Goal: Transaction & Acquisition: Purchase product/service

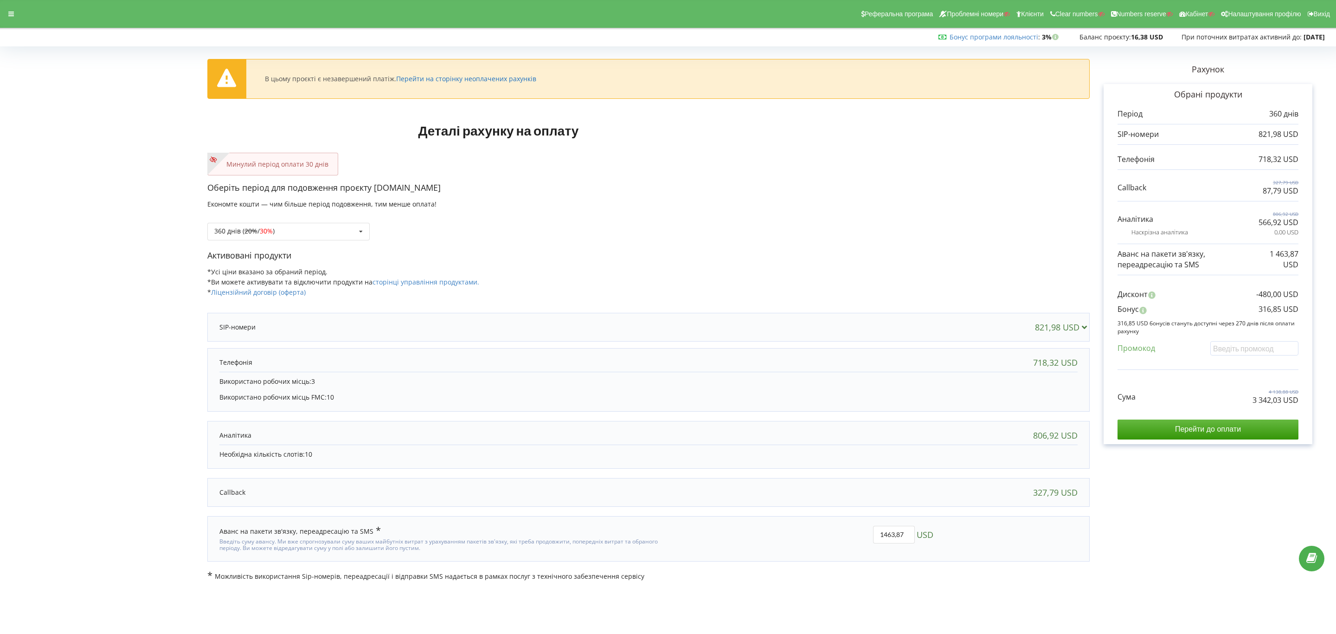
click at [503, 80] on link "Перейти на сторінку неоплачених рахунків" at bounding box center [466, 78] width 140 height 9
click at [19, 15] on div at bounding box center [11, 13] width 17 height 13
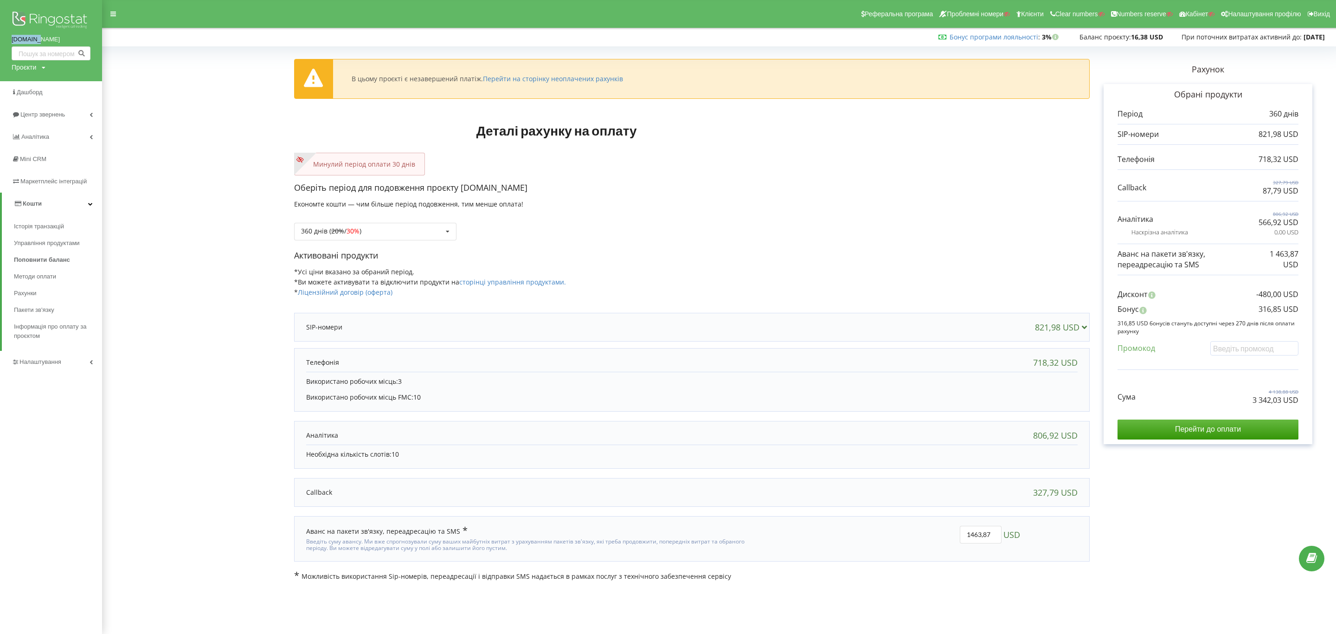
drag, startPoint x: 0, startPoint y: 43, endPoint x: 70, endPoint y: 44, distance: 70.1
click at [70, 44] on div "ortek.ua Проєкти Пошук" at bounding box center [51, 40] width 102 height 81
copy link "[DOMAIN_NAME]"
click at [564, 78] on link "Перейти на сторінку неоплачених рахунків" at bounding box center [553, 78] width 140 height 9
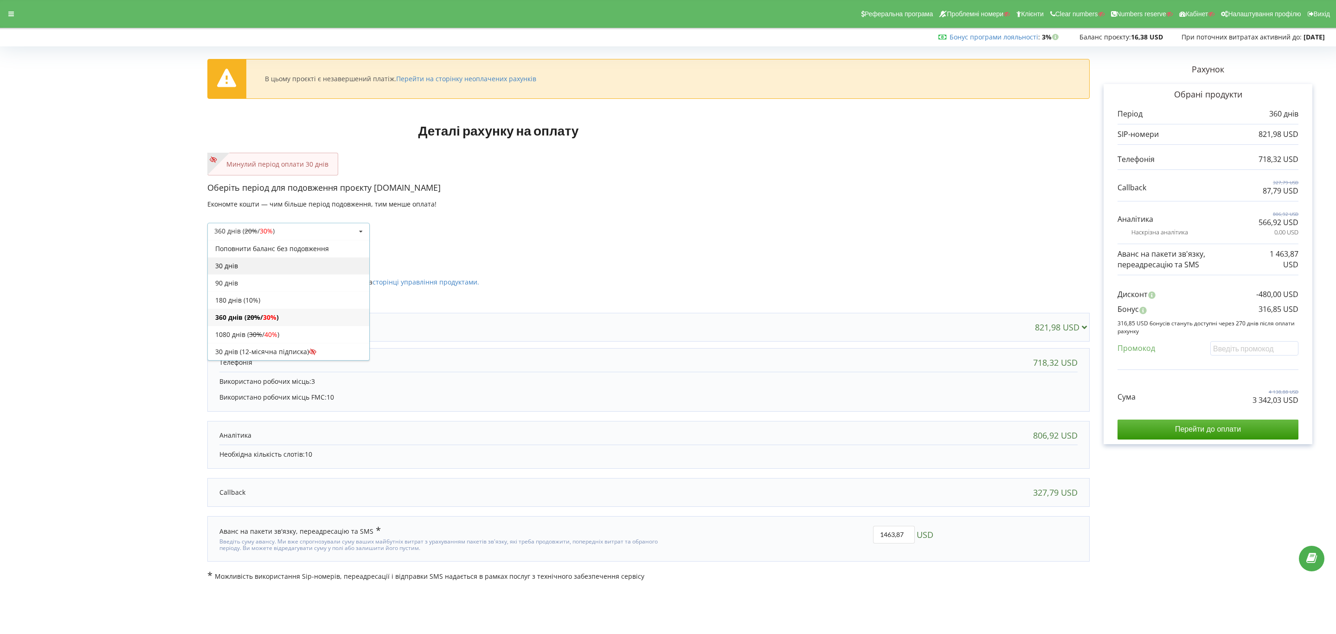
click at [287, 267] on div "30 днів" at bounding box center [288, 265] width 161 height 17
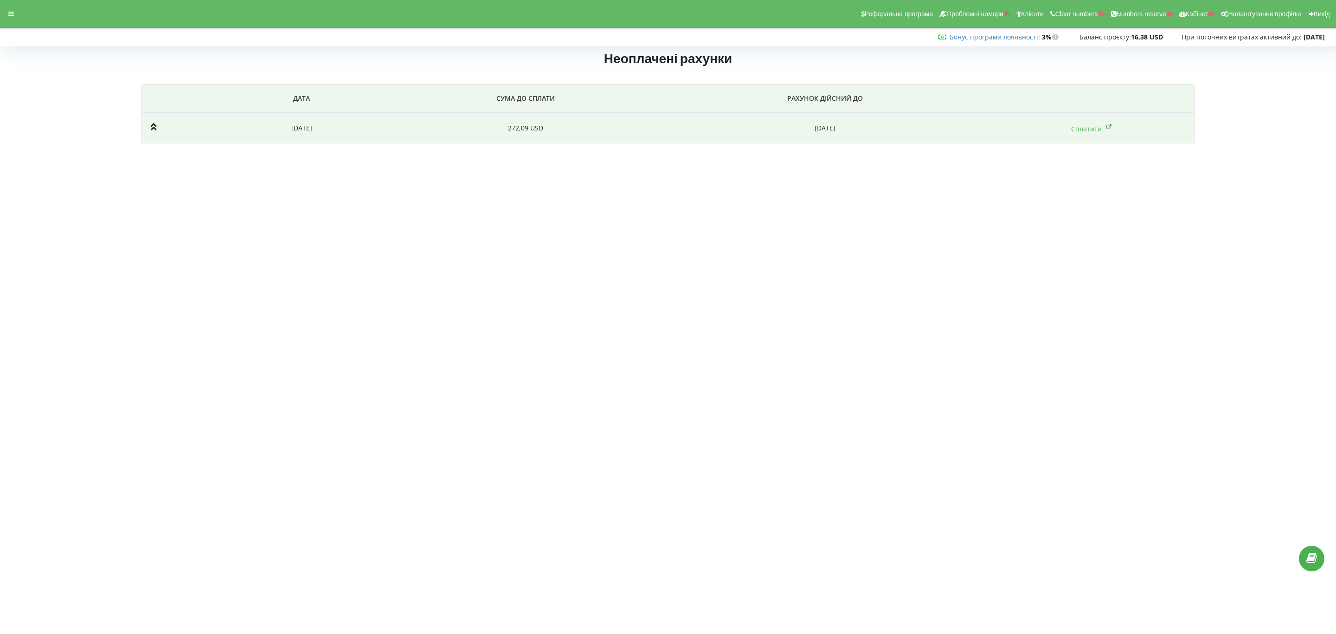
click at [738, 129] on td "2025-10-02" at bounding box center [826, 128] width 328 height 31
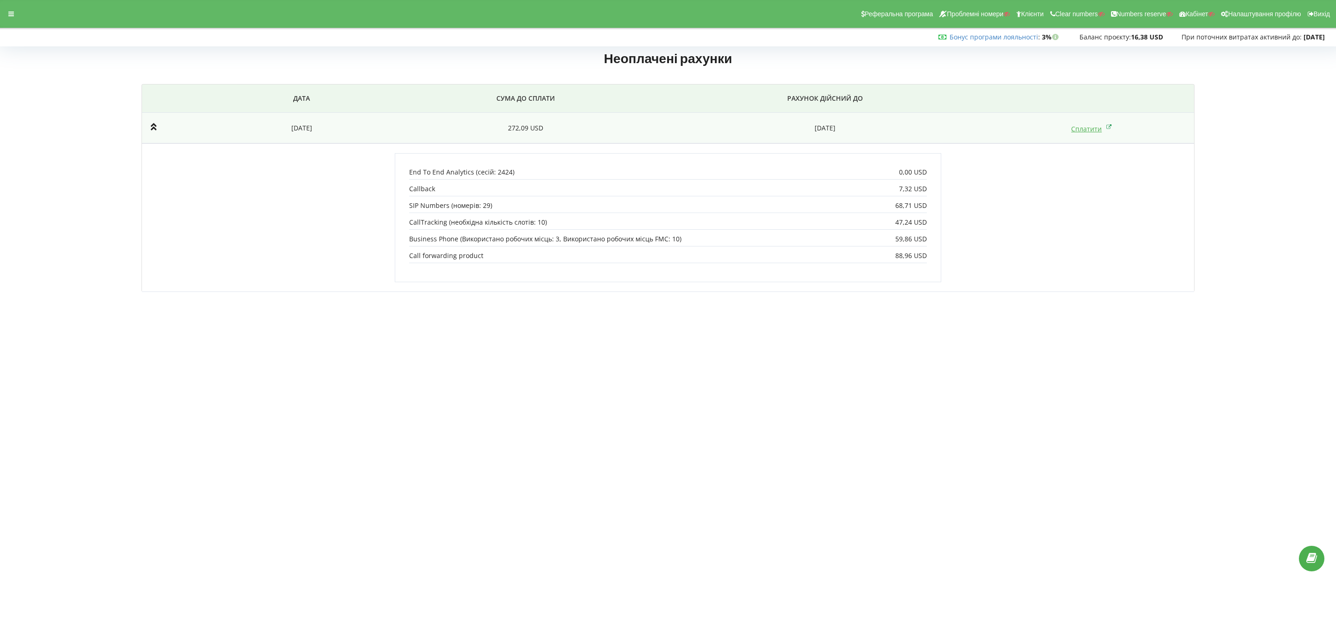
click at [1075, 131] on link "Сплатити" at bounding box center [1091, 128] width 41 height 9
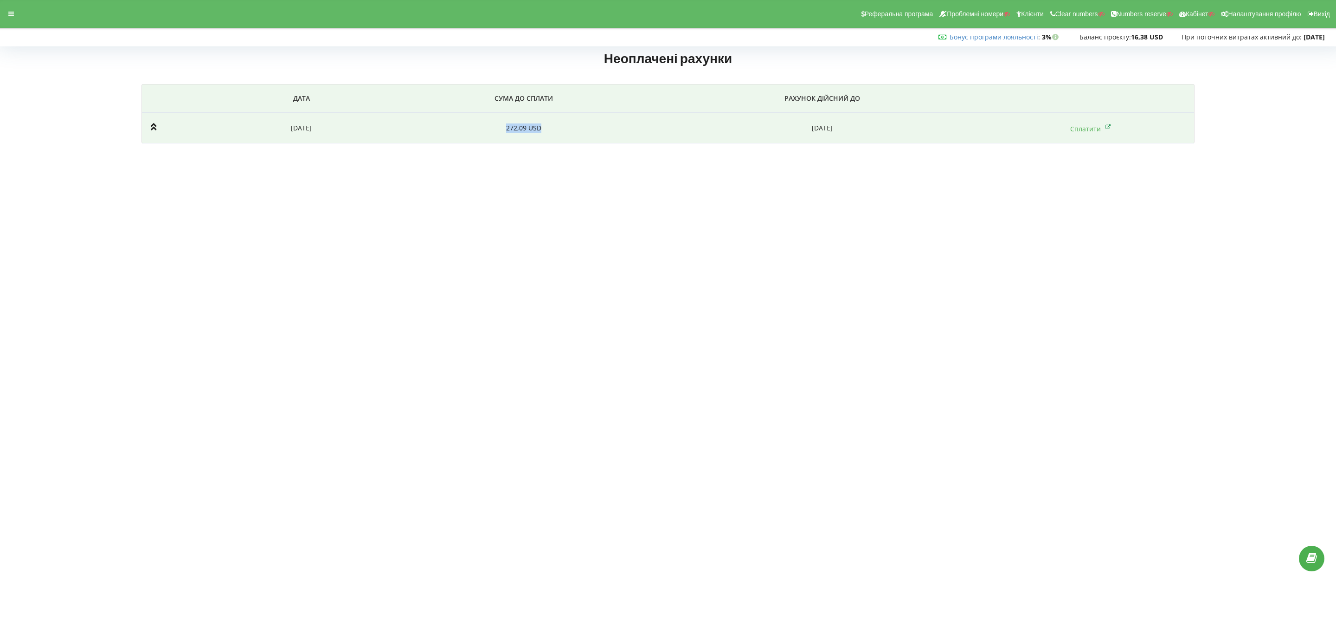
drag, startPoint x: 600, startPoint y: 123, endPoint x: 493, endPoint y: 126, distance: 107.2
click at [493, 126] on td "272,09 USD" at bounding box center [523, 128] width 267 height 31
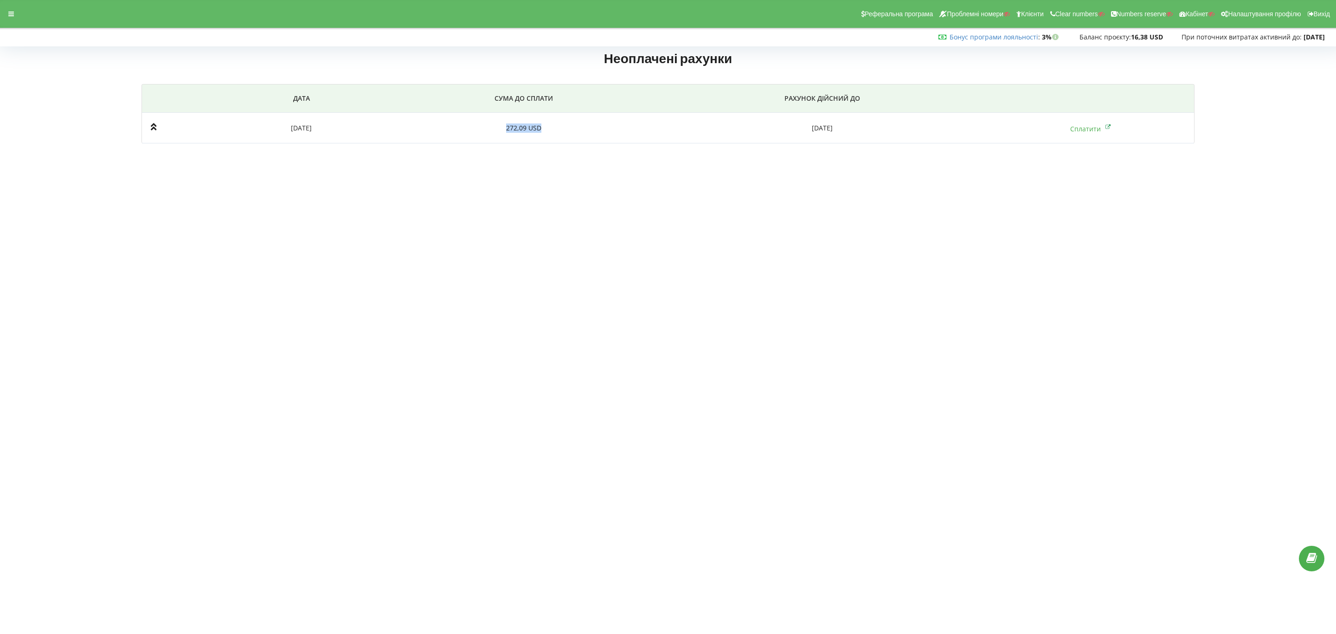
copy td "272,09 USD"
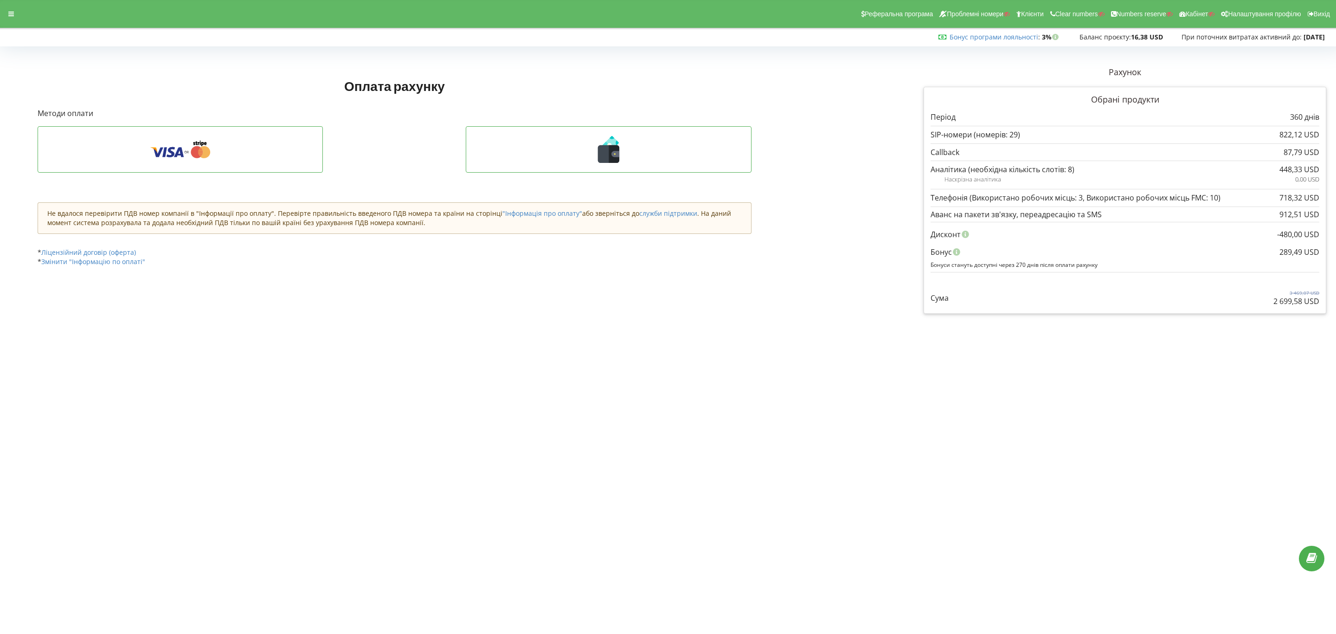
drag, startPoint x: 1264, startPoint y: 257, endPoint x: 1264, endPoint y: 248, distance: 8.8
click at [1264, 248] on div "Бонус" at bounding box center [1125, 252] width 389 height 18
drag, startPoint x: 1265, startPoint y: 252, endPoint x: 1287, endPoint y: 251, distance: 21.4
click at [1269, 252] on div "Бонус" at bounding box center [1125, 252] width 389 height 18
copy div "289,49 USD Бонус"
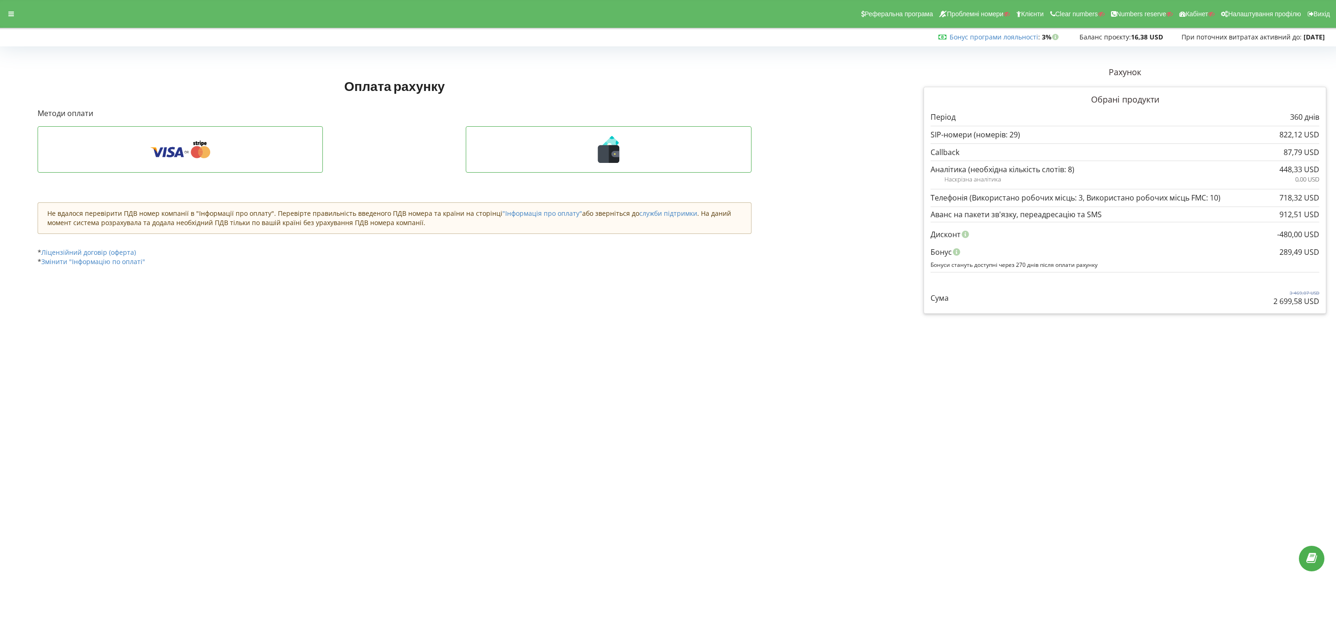
drag, startPoint x: 1281, startPoint y: 248, endPoint x: 1320, endPoint y: 252, distance: 39.2
click at [1320, 252] on div "Обрані продукти Період 360 днів 822,12 USD 87,79 USD" at bounding box center [1125, 200] width 403 height 227
click at [1307, 254] on div "289,49 USD" at bounding box center [1300, 252] width 40 height 18
copy div "289,49 USD Бонус"
drag, startPoint x: 1280, startPoint y: 252, endPoint x: 1320, endPoint y: 251, distance: 39.9
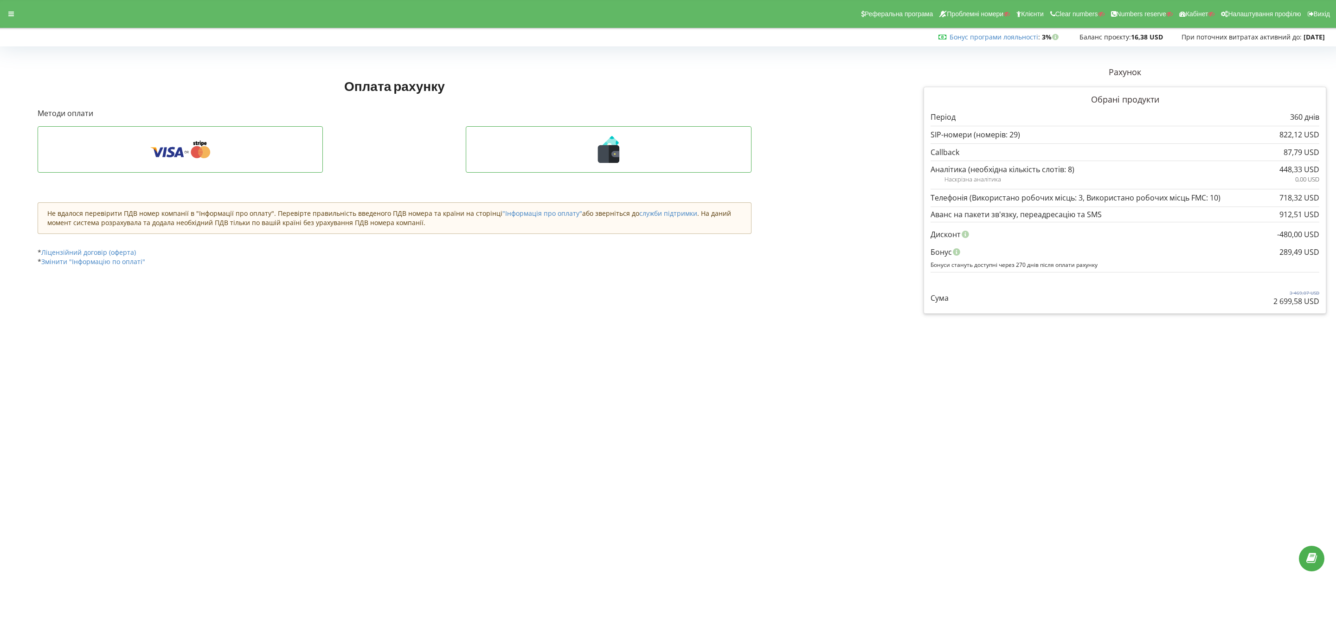
click at [1320, 251] on div "Обрані продукти Період 360 днів 822,12 USD 87,79 USD" at bounding box center [1125, 200] width 403 height 227
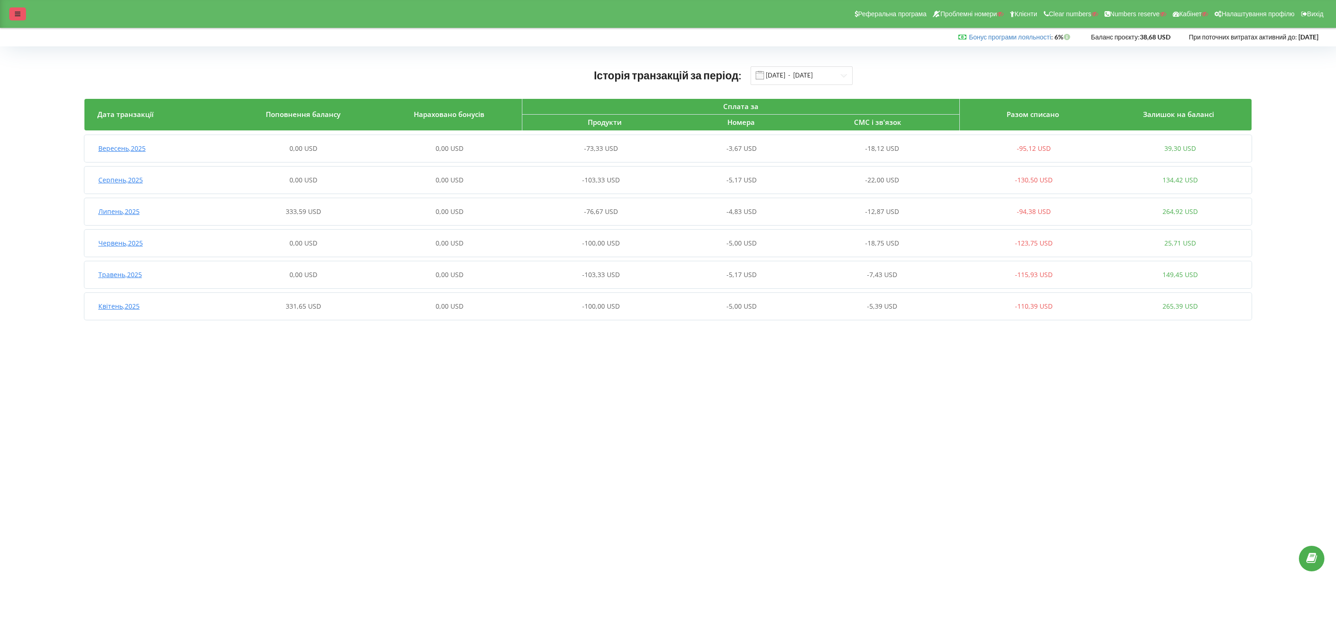
click at [19, 14] on icon at bounding box center [18, 14] width 6 height 6
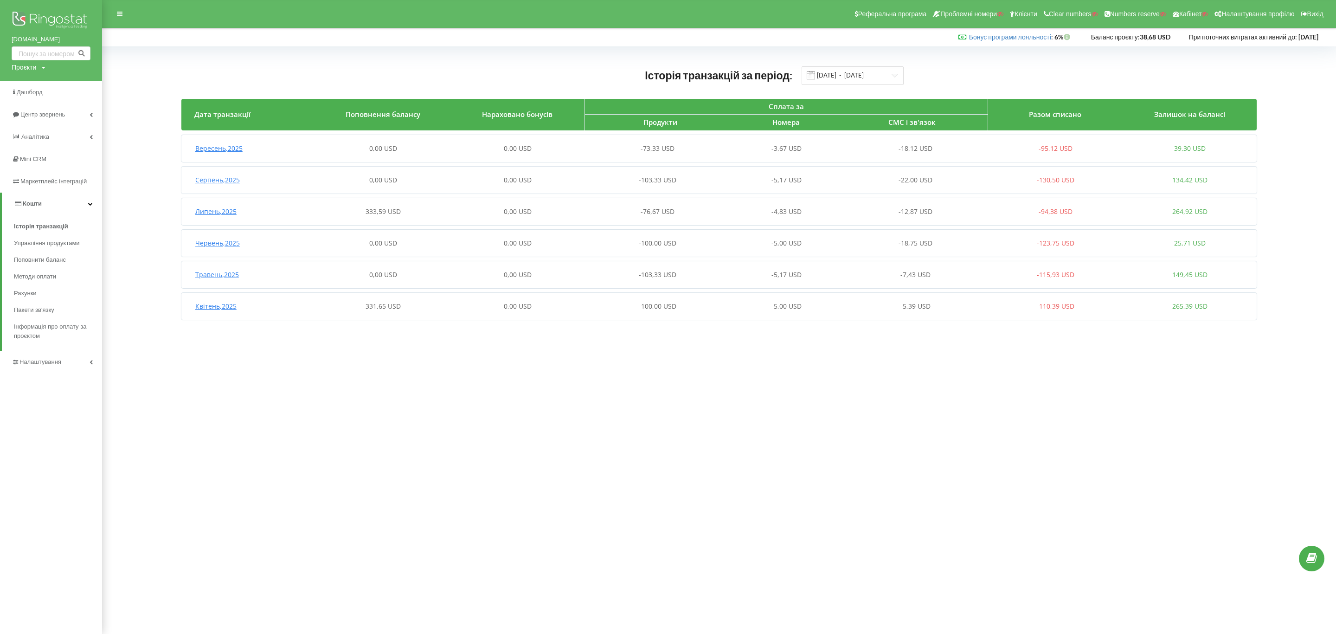
click at [35, 68] on div "Проєкти" at bounding box center [24, 67] width 25 height 9
click at [32, 90] on input "text" at bounding box center [40, 86] width 46 height 13
paste input "KBD.estate.Office"
type input "KBD.estate.Office"
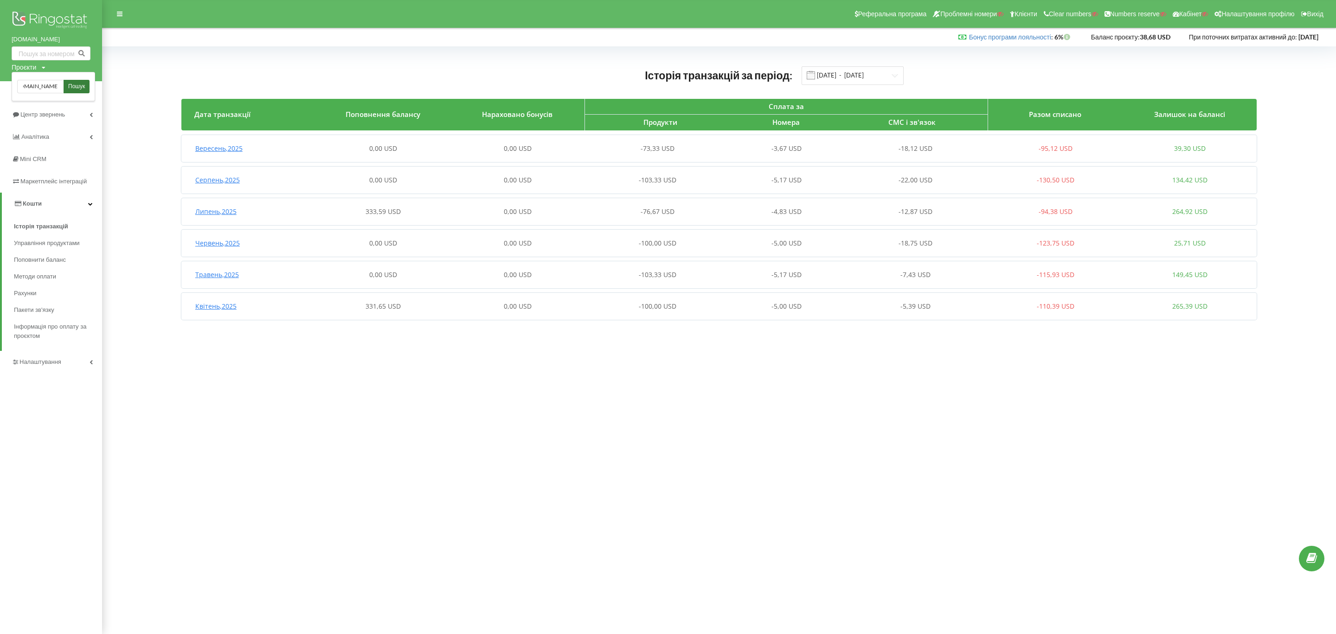
click at [75, 89] on span "Пошук" at bounding box center [76, 87] width 17 height 8
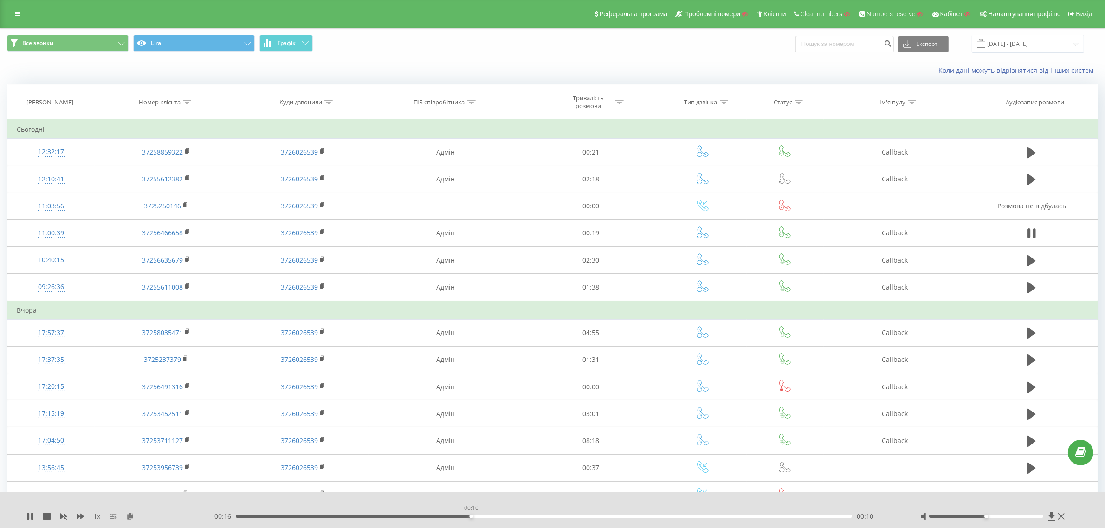
click at [471, 515] on div "00:10" at bounding box center [544, 516] width 616 height 3
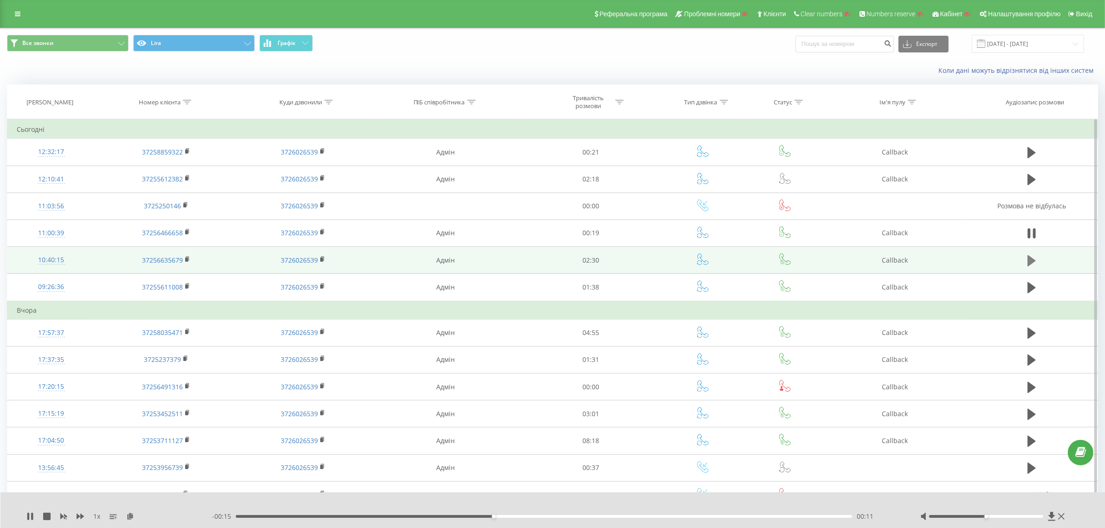
click at [1027, 263] on icon at bounding box center [1031, 260] width 8 height 13
click at [592, 515] on div "00:00" at bounding box center [544, 516] width 616 height 3
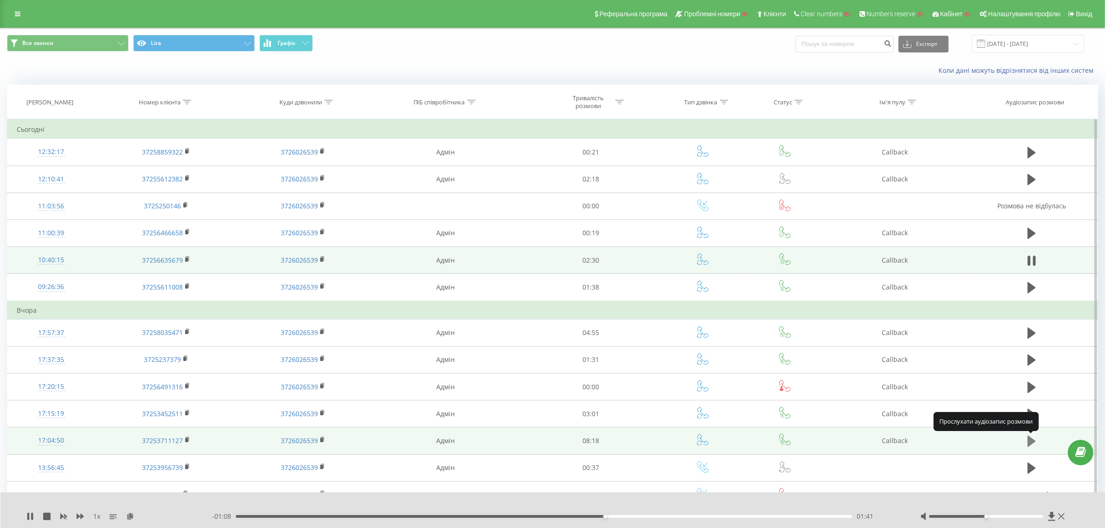
click at [1031, 443] on icon at bounding box center [1031, 441] width 8 height 11
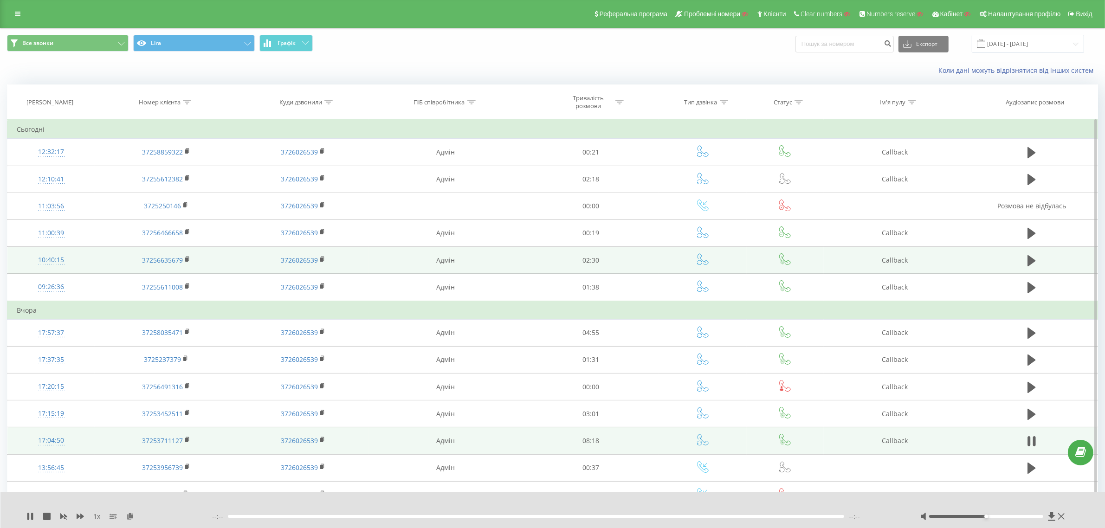
click at [565, 518] on div "--:-- --:--" at bounding box center [554, 516] width 684 height 9
click at [567, 514] on div "--:-- --:--" at bounding box center [554, 516] width 684 height 9
click at [470, 512] on div "- 08:23 00:02 00:02" at bounding box center [554, 516] width 684 height 9
click at [470, 514] on div "- 08:23 00:02 00:02" at bounding box center [554, 516] width 684 height 9
click at [470, 515] on div "00:03" at bounding box center [544, 516] width 616 height 3
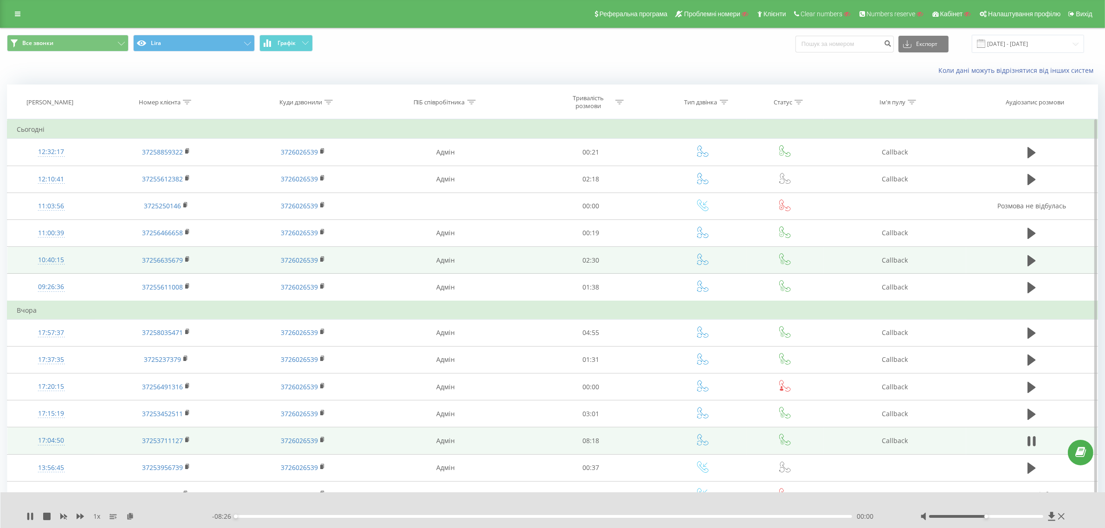
click at [488, 515] on div "00:00" at bounding box center [544, 516] width 616 height 3
click at [1035, 439] on icon at bounding box center [1034, 441] width 3 height 10
click at [14, 17] on link at bounding box center [17, 13] width 17 height 13
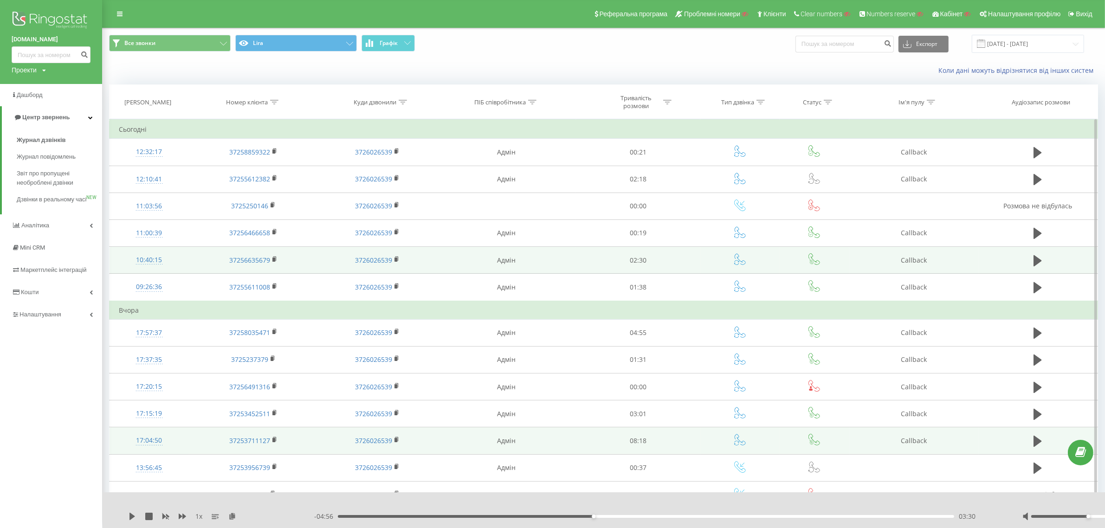
click at [33, 68] on div "Проекти" at bounding box center [24, 69] width 25 height 9
click at [37, 89] on input "text" at bounding box center [37, 83] width 46 height 13
paste input "www.kbd.estate KBD.estate.Office"
click at [48, 86] on input "www.kbd.estate KBD.estate.Office" at bounding box center [37, 83] width 46 height 13
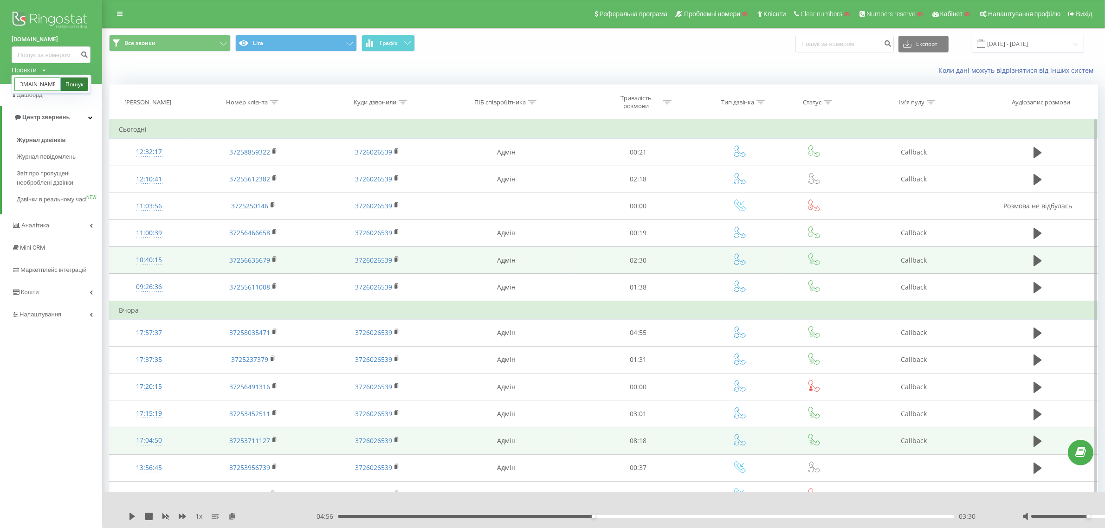
drag, startPoint x: 50, startPoint y: 83, endPoint x: 63, endPoint y: 84, distance: 13.0
click at [63, 84] on div "www.kbd.estate KBD.estate.Office Пошук" at bounding box center [51, 83] width 74 height 13
type input "www.kbd.estate"
click at [84, 85] on link "Пошук" at bounding box center [74, 83] width 27 height 13
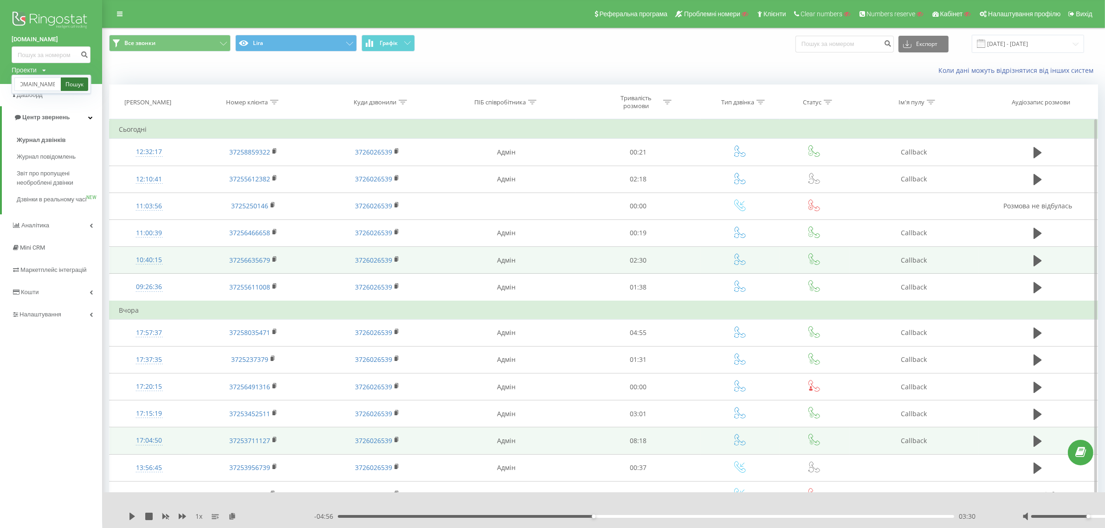
scroll to position [0, 0]
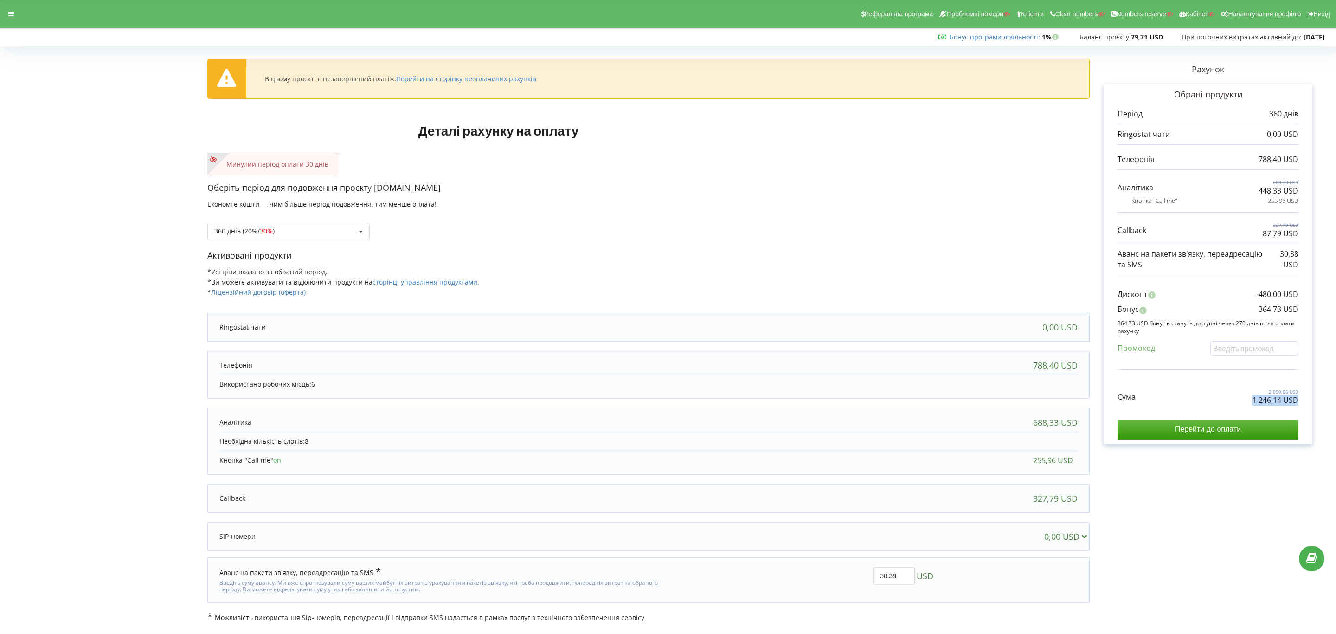
copy p "1 246,14 USD"
drag, startPoint x: 1242, startPoint y: 402, endPoint x: 1320, endPoint y: 407, distance: 77.6
click at [1320, 407] on div "Рахунок Обрані продукти Період 360 днів 0,00 USD 788,40 USD 688,33 USD 448,33 U…" at bounding box center [1208, 336] width 237 height 573
drag, startPoint x: 1257, startPoint y: 309, endPoint x: 1313, endPoint y: 309, distance: 55.2
click at [1313, 309] on div "Рахунок Обрані продукти Період 360 днів 0,00 USD 788,40 USD 688,33 USD 448,33 U…" at bounding box center [1208, 336] width 237 height 573
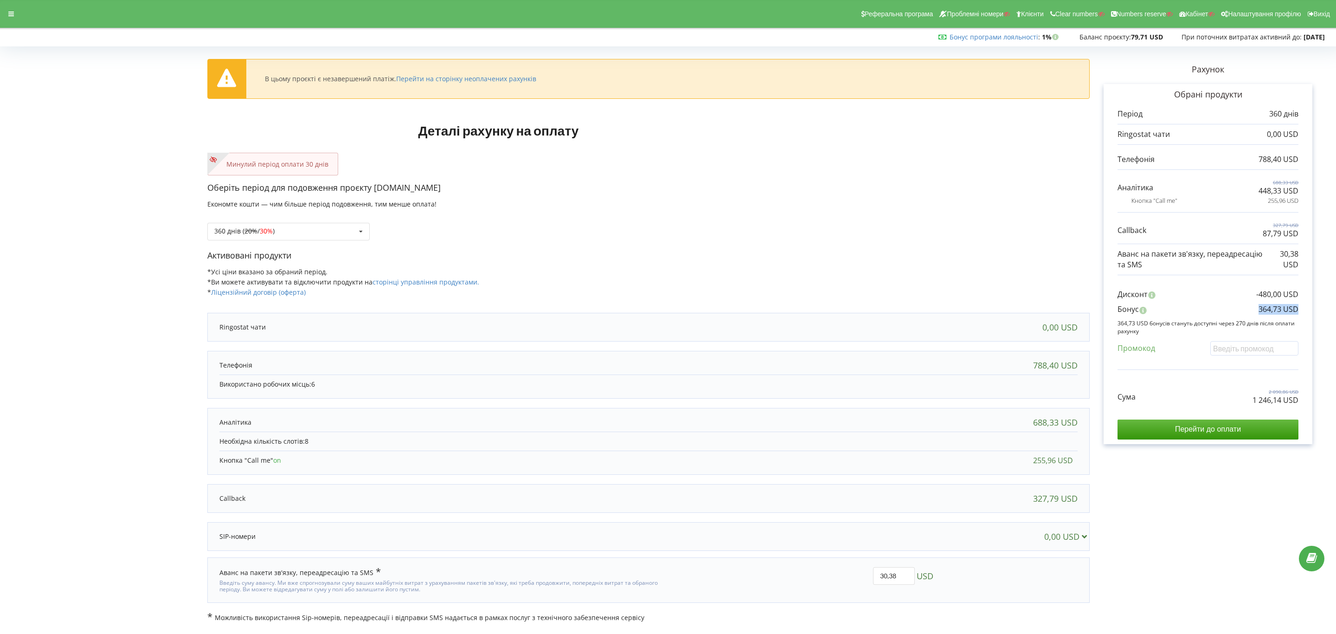
copy p "364,73 USD"
click at [298, 237] on div "360 днів ( 20% / 30% ) Поповнити баланс без подовження 20% / 30% 30% /" at bounding box center [288, 232] width 162 height 18
click at [286, 267] on div "30 днів" at bounding box center [288, 265] width 161 height 17
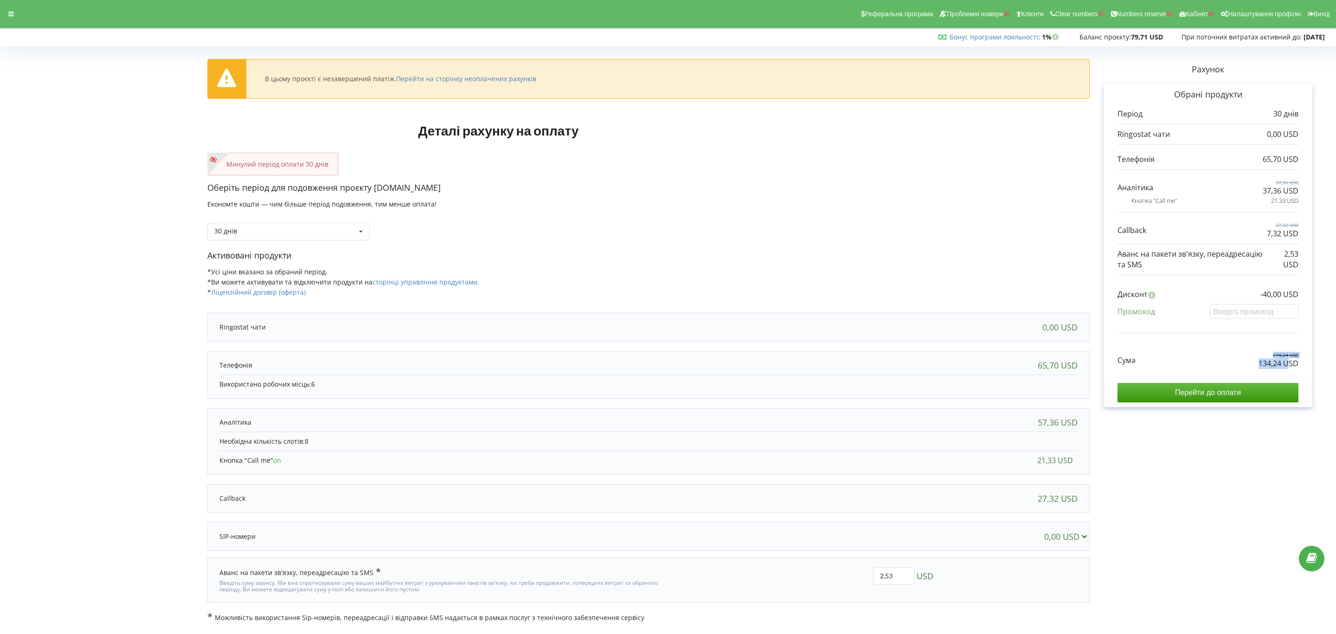
drag, startPoint x: 1228, startPoint y: 358, endPoint x: 1290, endPoint y: 366, distance: 62.7
click at [1290, 366] on div "Сума 174,24 USD 134,24 USD" at bounding box center [1208, 353] width 181 height 31
click at [1298, 365] on p "134,24 USD" at bounding box center [1279, 363] width 40 height 11
drag, startPoint x: 1304, startPoint y: 359, endPoint x: 1303, endPoint y: 364, distance: 4.8
click at [1303, 364] on div "Обрані продукти Період 30 днів 0,00 USD 65,70 USD 57,36 USD 7,32 USD" at bounding box center [1208, 245] width 209 height 323
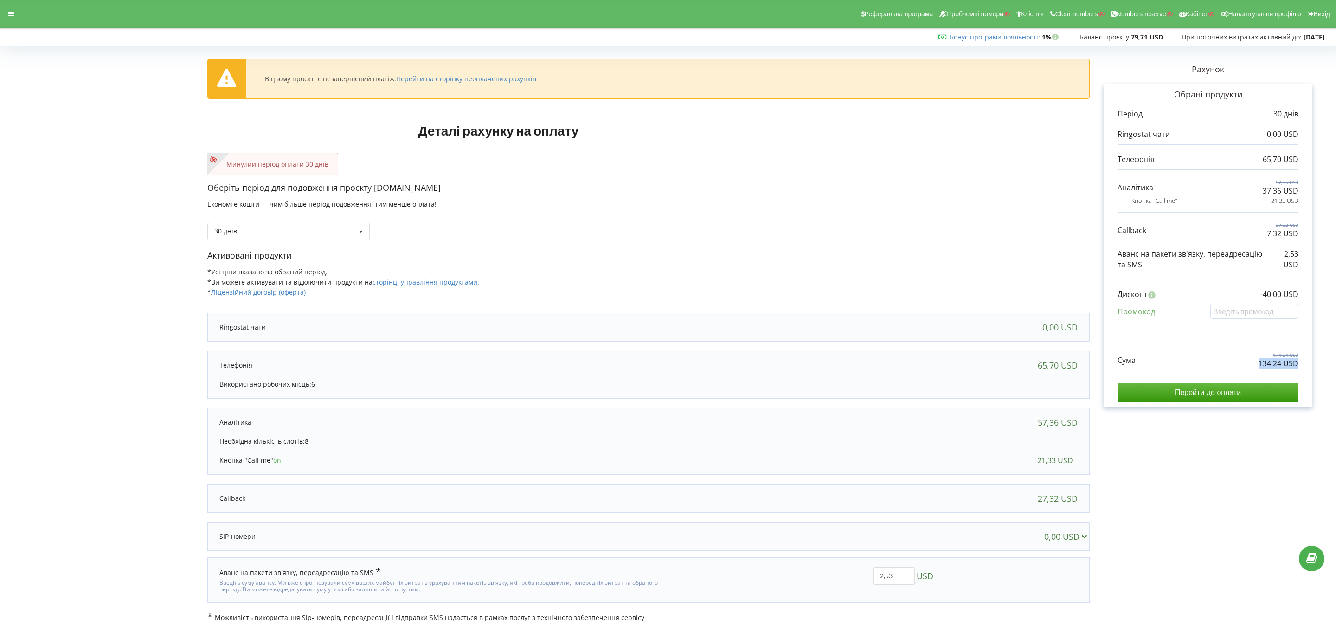
copy div "134,24 USD"
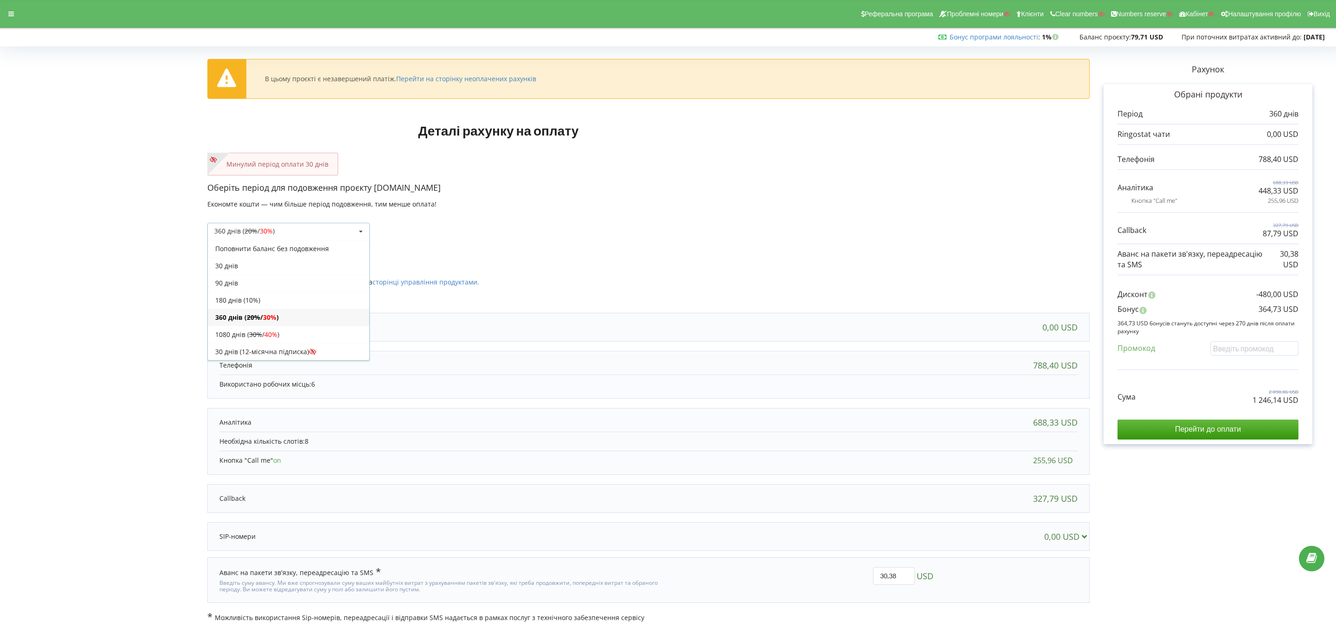
drag, startPoint x: 274, startPoint y: 298, endPoint x: 426, endPoint y: 242, distance: 162.0
click at [274, 298] on div "180 днів (10%)" at bounding box center [288, 299] width 161 height 17
click at [1263, 350] on input "text" at bounding box center [1255, 348] width 88 height 14
paste input "EKLH-TLWT"
type input "EKLH-TLWT"
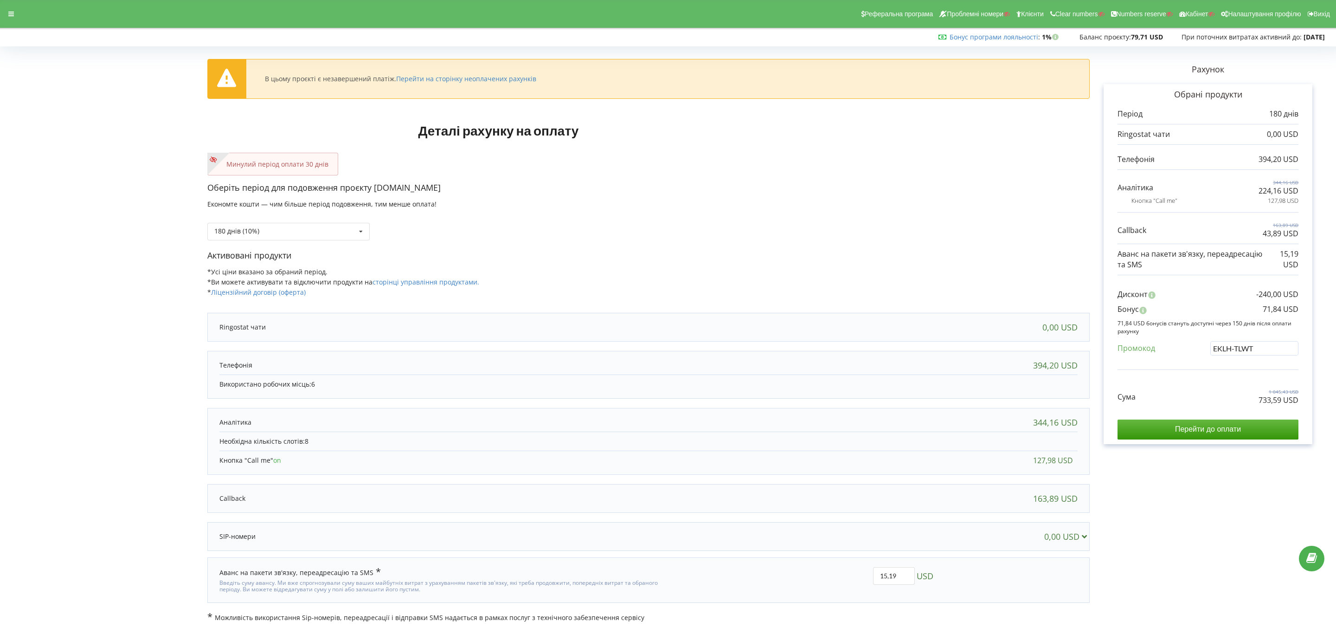
click at [1202, 374] on div "В цьому проєкті є незавершений платіж. Перейти на сторінку неоплачених рахунків…" at bounding box center [668, 336] width 1317 height 573
drag, startPoint x: 1248, startPoint y: 408, endPoint x: 1300, endPoint y: 402, distance: 52.8
click at [1300, 404] on div "Обрані продукти Період 180 днів 0,00 USD 394,20 USD 344,16 USD" at bounding box center [1208, 264] width 209 height 360
copy p "673,72 USD"
drag, startPoint x: 1250, startPoint y: 403, endPoint x: 1349, endPoint y: 405, distance: 98.4
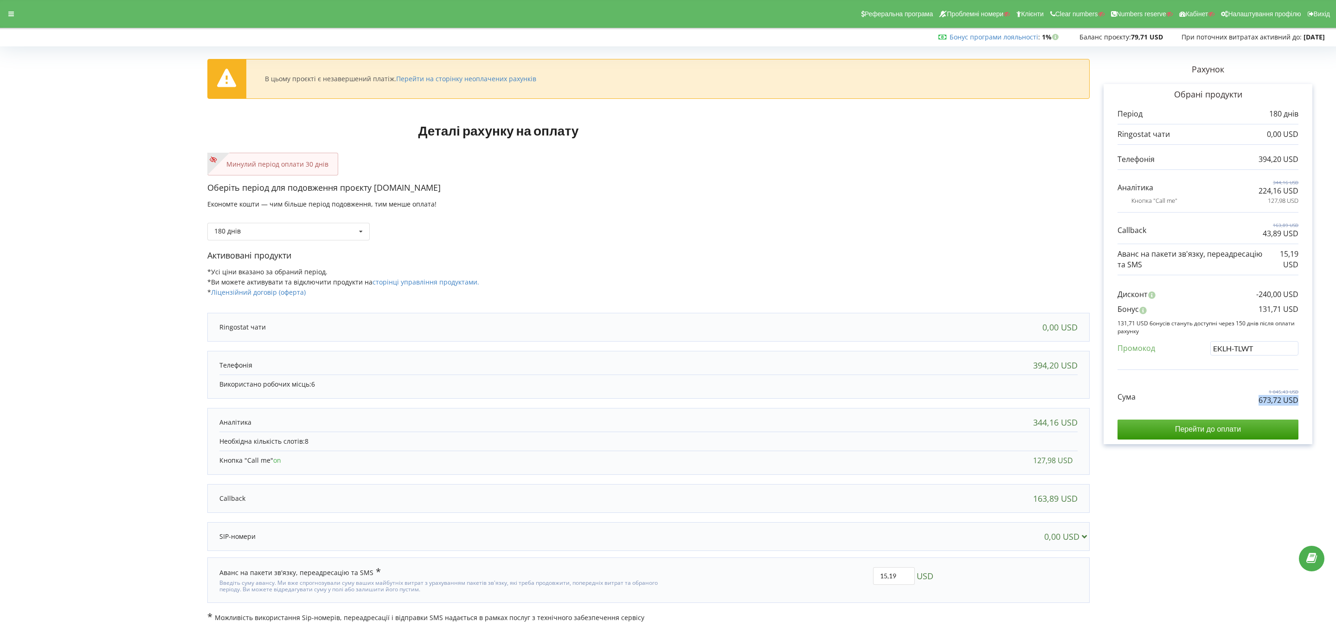
click at [1336, 405] on html "Реферальна програма Проблемні номери Клієнти Clear numbers Numbers reserve Кабі…" at bounding box center [668, 317] width 1336 height 634
drag, startPoint x: 1253, startPoint y: 309, endPoint x: 1320, endPoint y: 311, distance: 67.3
click at [1320, 311] on div "Рахунок Обрані продукти Період 180 днів 0,00 USD 394,20 USD 344,16 USD 224,16 U…" at bounding box center [1208, 336] width 237 height 573
copy p "131,71 USD"
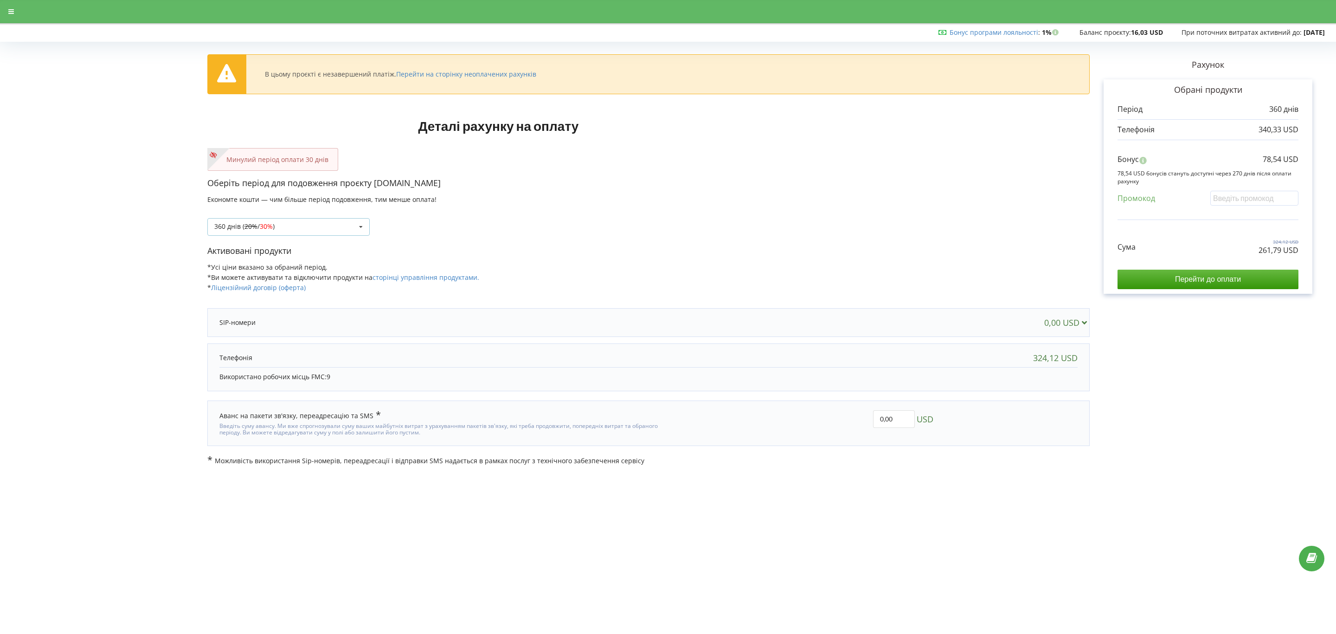
click at [294, 227] on div "360 днів ( 20% / 30% ) Поповнити баланс без подовження 20% / 30% 30% /" at bounding box center [288, 227] width 162 height 18
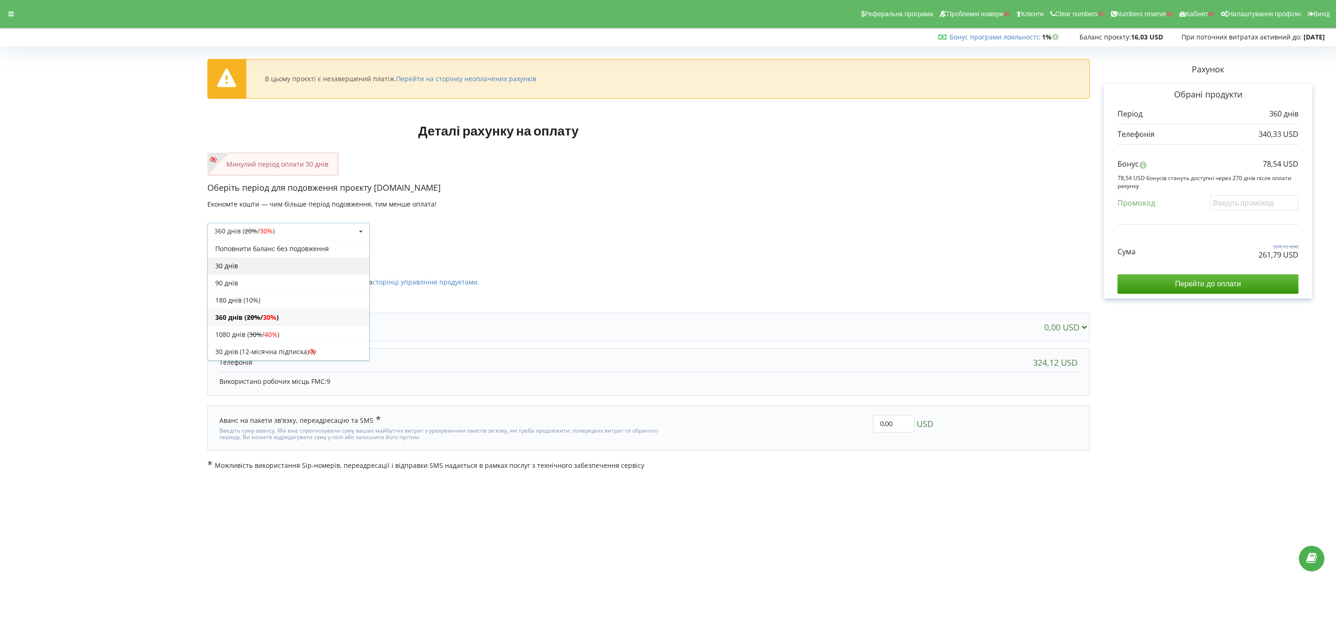
click at [288, 263] on div "30 днів" at bounding box center [288, 265] width 161 height 17
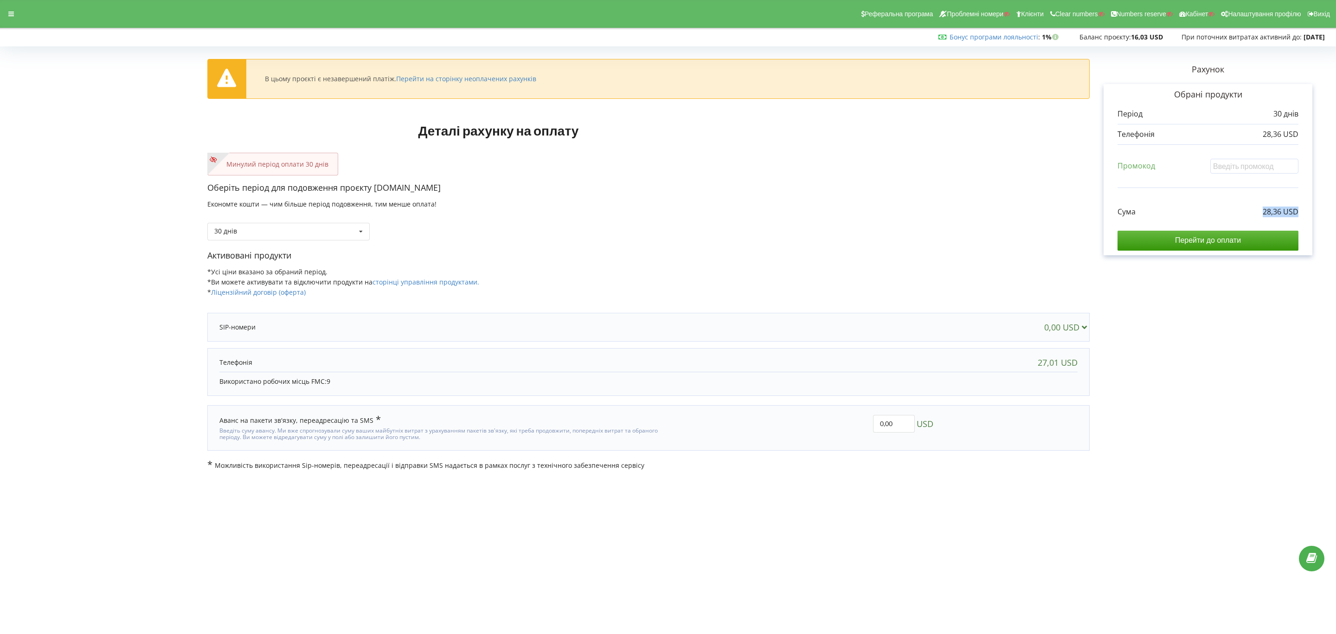
drag, startPoint x: 1234, startPoint y: 216, endPoint x: 1313, endPoint y: 210, distance: 79.6
click at [1313, 210] on div "Рахунок Обрані продукти Період 30 днів 28,36 USD Промокод Сума" at bounding box center [1208, 260] width 237 height 420
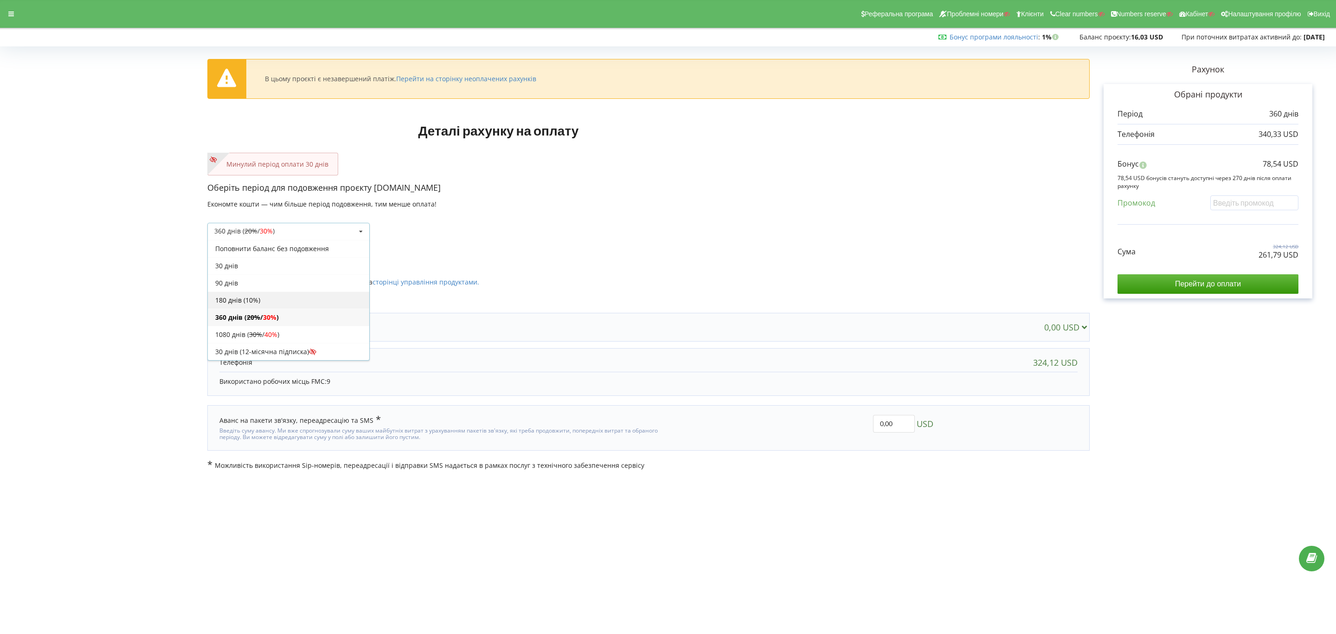
click at [266, 302] on div "180 днів (10%)" at bounding box center [288, 299] width 161 height 17
click at [1282, 199] on input "text" at bounding box center [1255, 202] width 88 height 14
paste input "EKLH-TLWT"
type input "EKLH-TLWT"
click at [1199, 238] on div "В цьому проєкті є незавершений платіж. Перейти на сторінку неоплачених рахунків…" at bounding box center [668, 260] width 1317 height 420
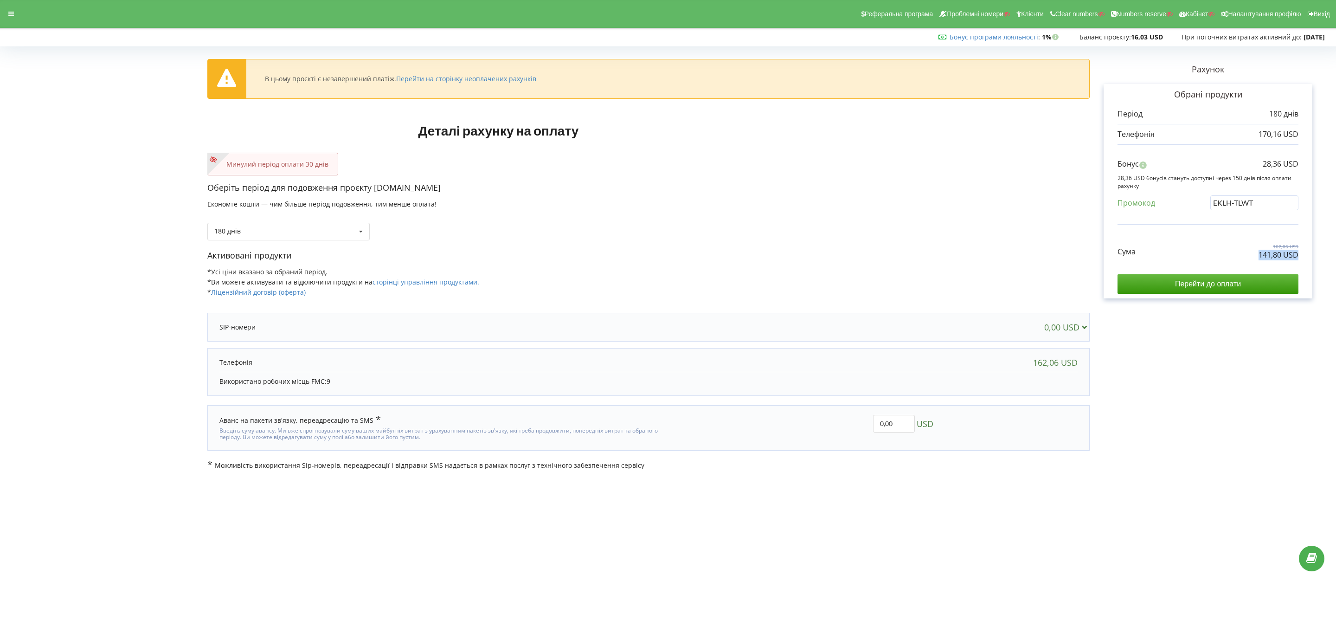
drag, startPoint x: 1240, startPoint y: 255, endPoint x: 1306, endPoint y: 262, distance: 66.2
click at [1306, 262] on div "Обрані продукти Період 180 днів 170,16 USD Бонус" at bounding box center [1208, 191] width 209 height 215
copy div "141,80 USD"
drag, startPoint x: 1288, startPoint y: 167, endPoint x: 1298, endPoint y: 168, distance: 10.2
click at [1298, 168] on div "Бонус 28,36 USD" at bounding box center [1208, 166] width 181 height 15
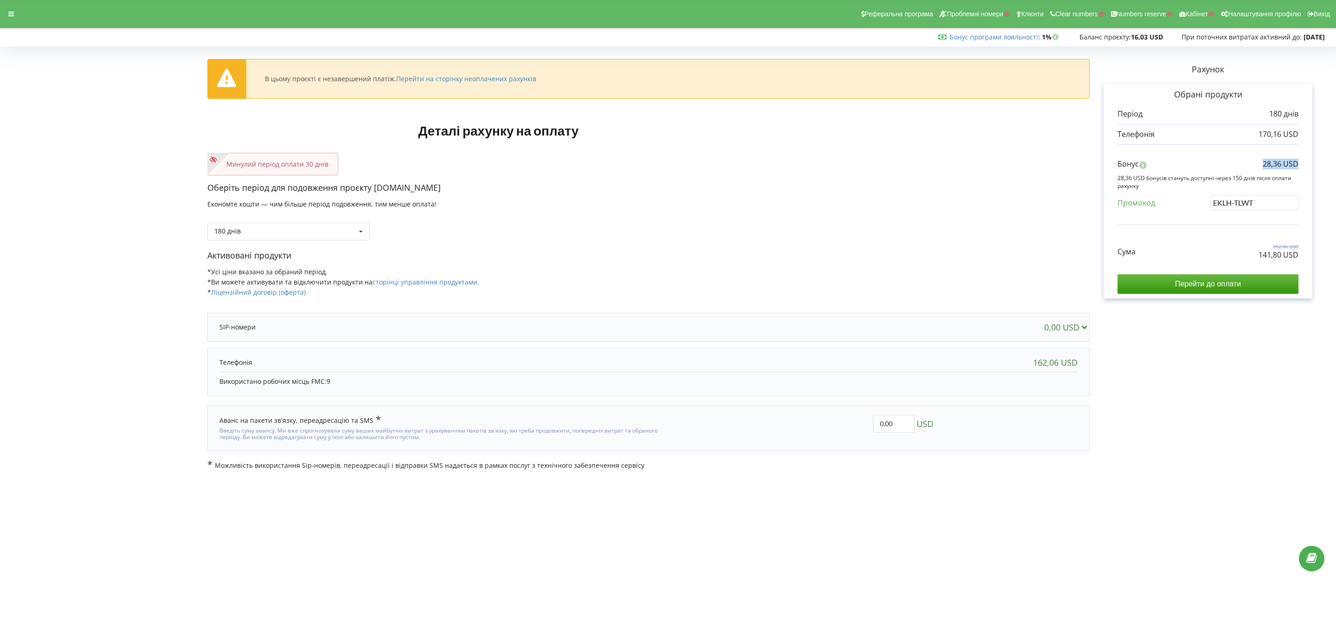
copy p "28,36 USD"
drag, startPoint x: 1241, startPoint y: 255, endPoint x: 1310, endPoint y: 252, distance: 69.2
click at [981, 252] on div "Обрані продукти Період 360 днів 340,33 USD Бонус" at bounding box center [1208, 191] width 209 height 215
copy p "261,79 USD"
drag, startPoint x: 1256, startPoint y: 159, endPoint x: 1324, endPoint y: 163, distance: 68.3
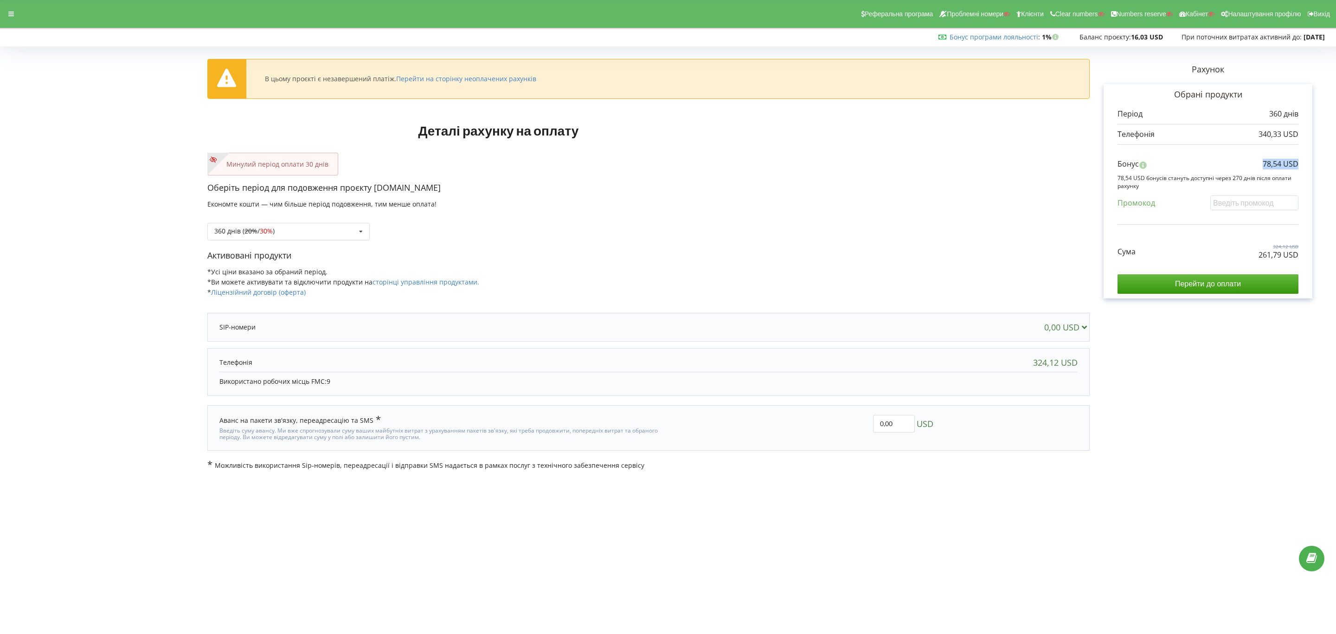
click at [981, 163] on div "Рахунок Обрані продукти Період 360 днів 340,33 USD Бонус 78,54 USD" at bounding box center [1208, 260] width 237 height 420
copy p "78,54 USD"
